Goal: Find specific page/section: Find specific page/section

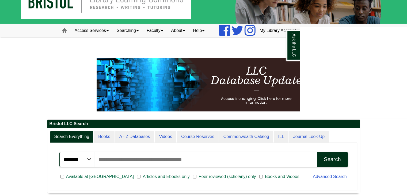
scroll to position [15, 0]
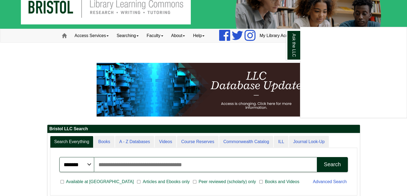
click at [46, 61] on div "Ask the LLC" at bounding box center [203, 98] width 407 height 196
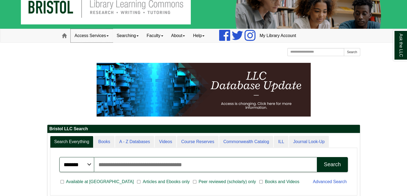
click at [84, 34] on link "Access Services" at bounding box center [92, 35] width 42 height 13
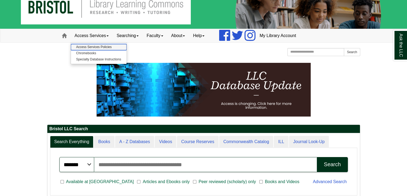
click at [78, 45] on link "Access Services Policies" at bounding box center [99, 47] width 56 height 6
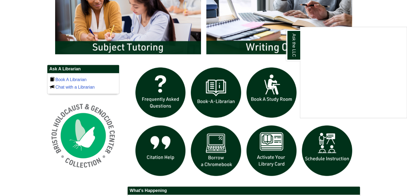
scroll to position [277, 0]
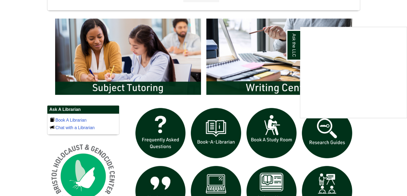
click at [114, 74] on div "Ask the LLC" at bounding box center [203, 98] width 407 height 196
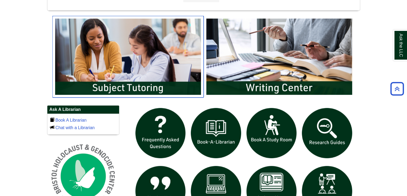
click at [125, 76] on img "slideshow" at bounding box center [127, 56] width 151 height 81
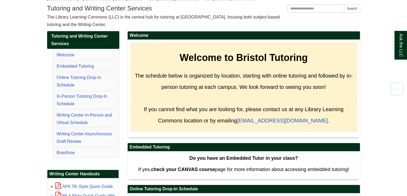
scroll to position [68, 0]
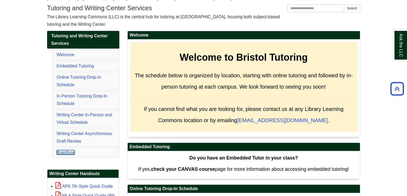
click at [58, 152] on link "Brainfuse" at bounding box center [66, 152] width 18 height 5
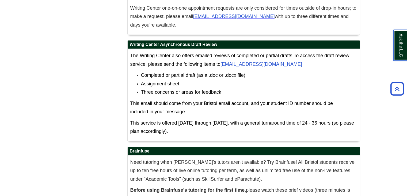
scroll to position [3353, 0]
